Goal: Information Seeking & Learning: Learn about a topic

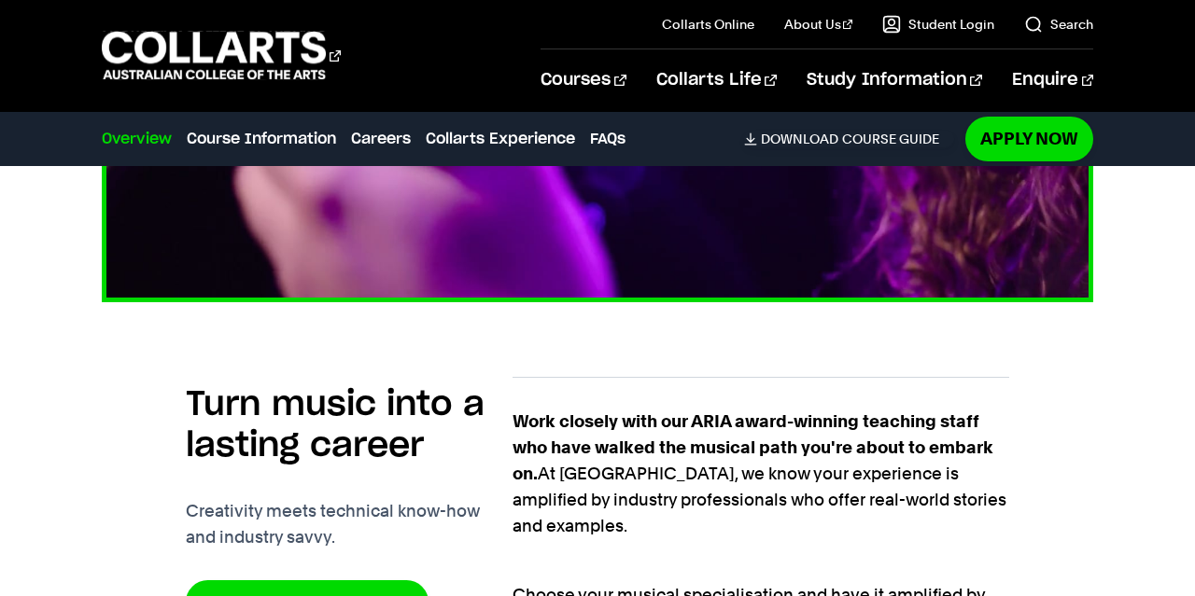
scroll to position [1014, 0]
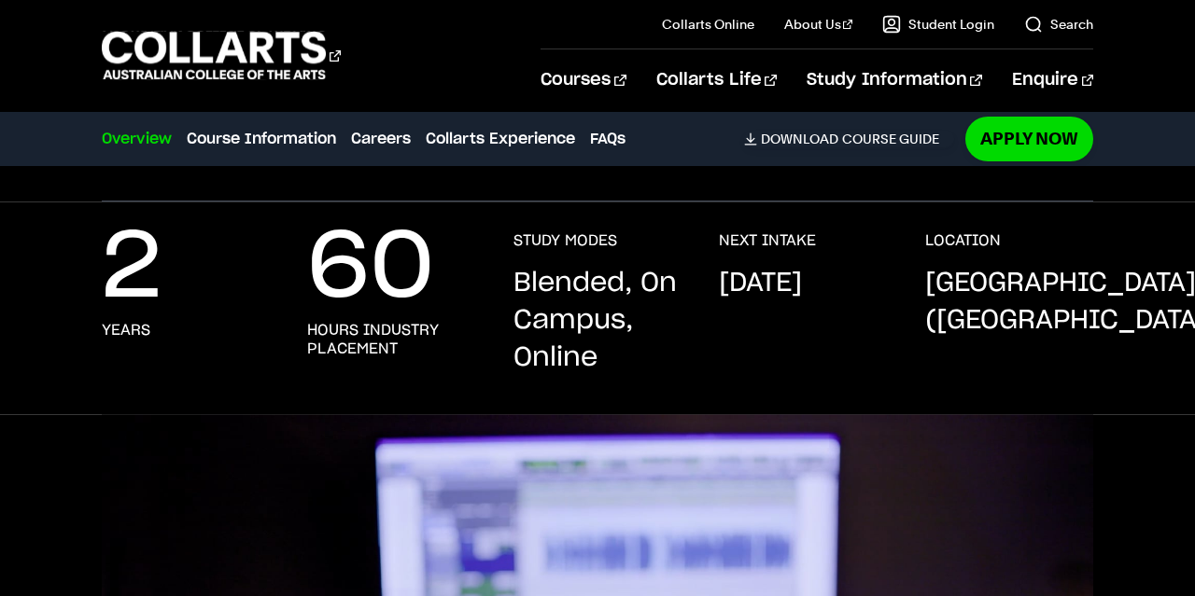
scroll to position [358, 0]
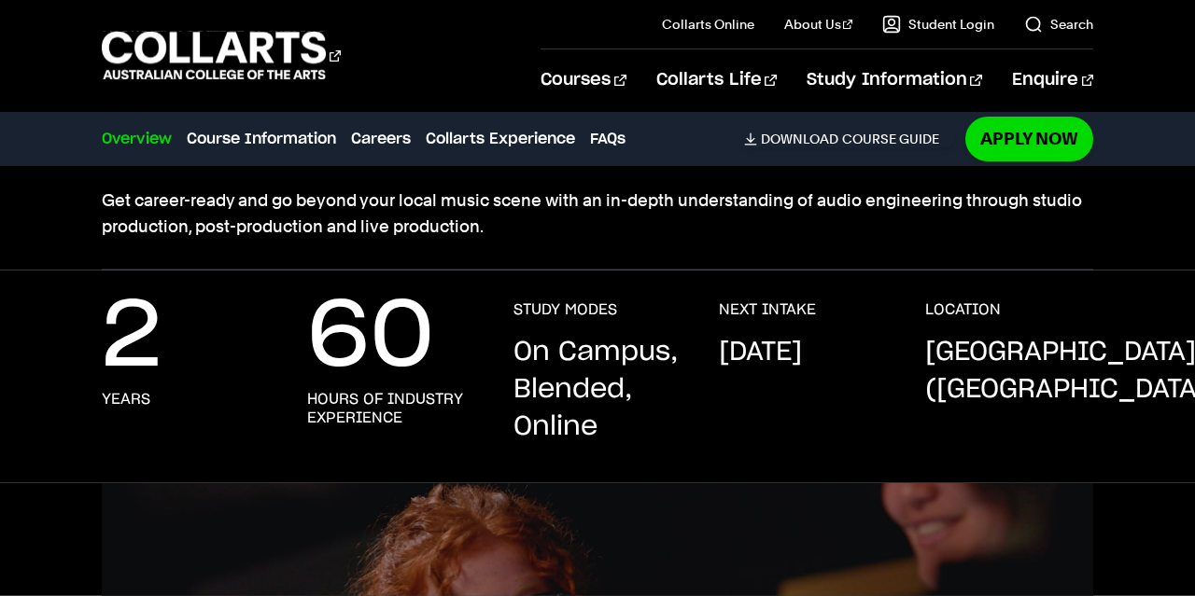
scroll to position [291, 0]
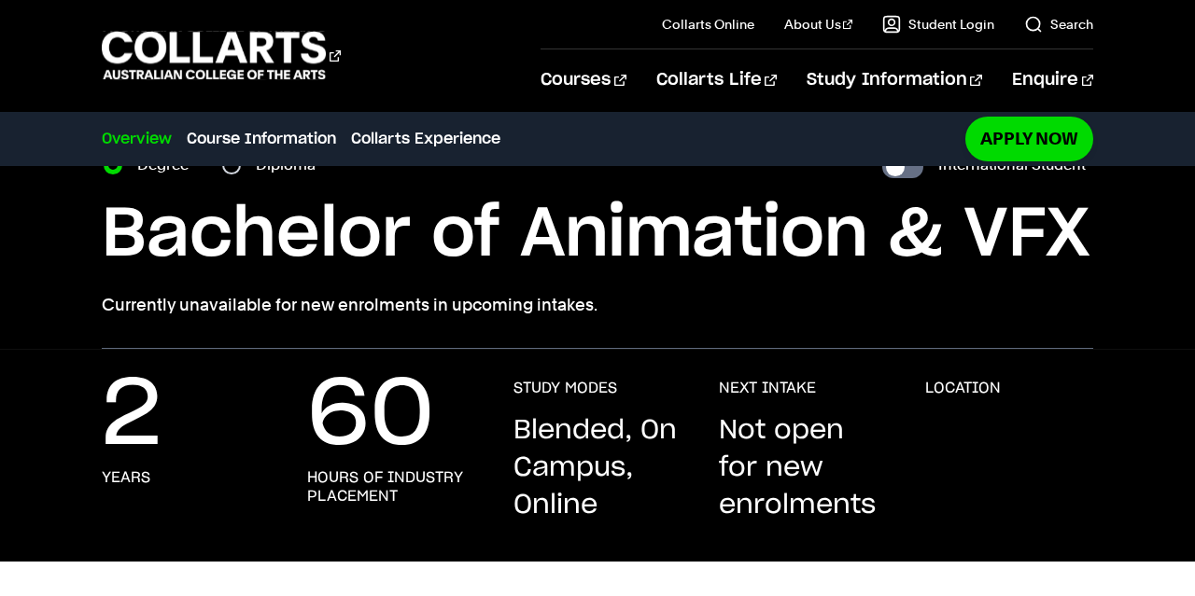
scroll to position [136, 0]
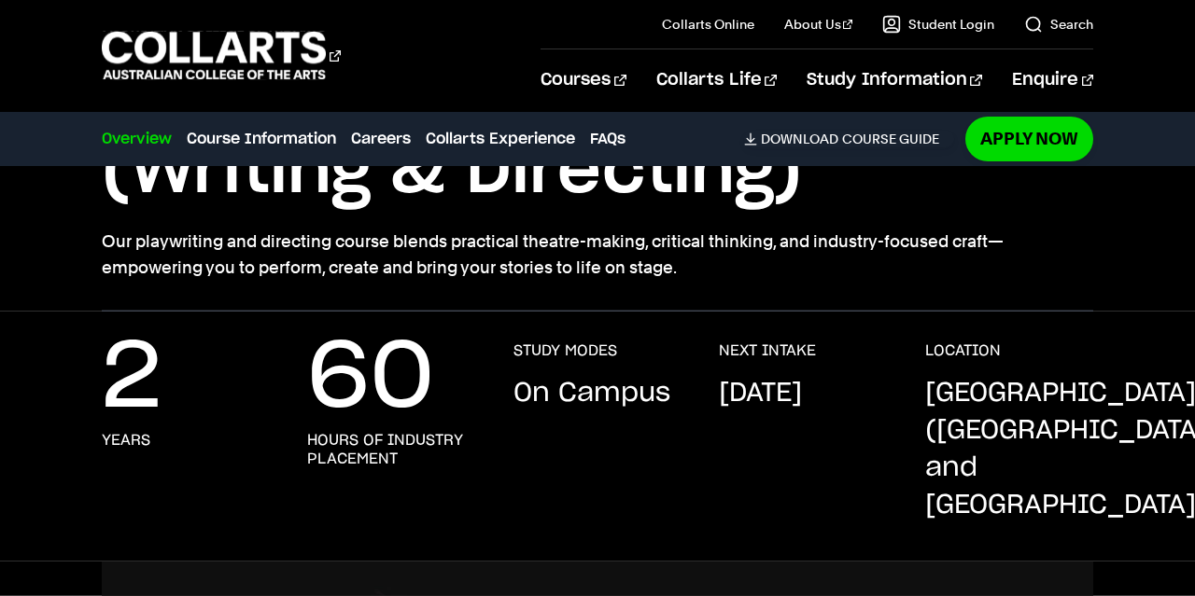
scroll to position [252, 0]
